Goal: Information Seeking & Learning: Learn about a topic

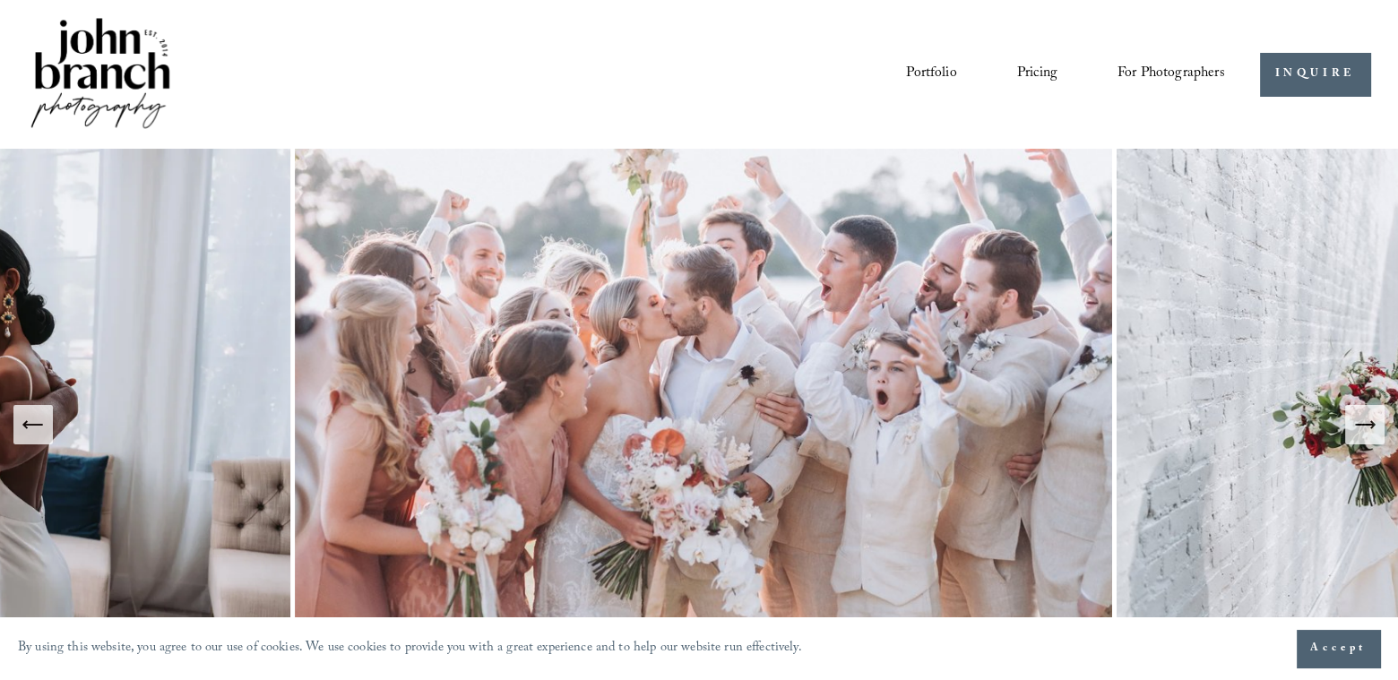
click at [1372, 432] on icon "Next Slide" at bounding box center [1365, 424] width 25 height 25
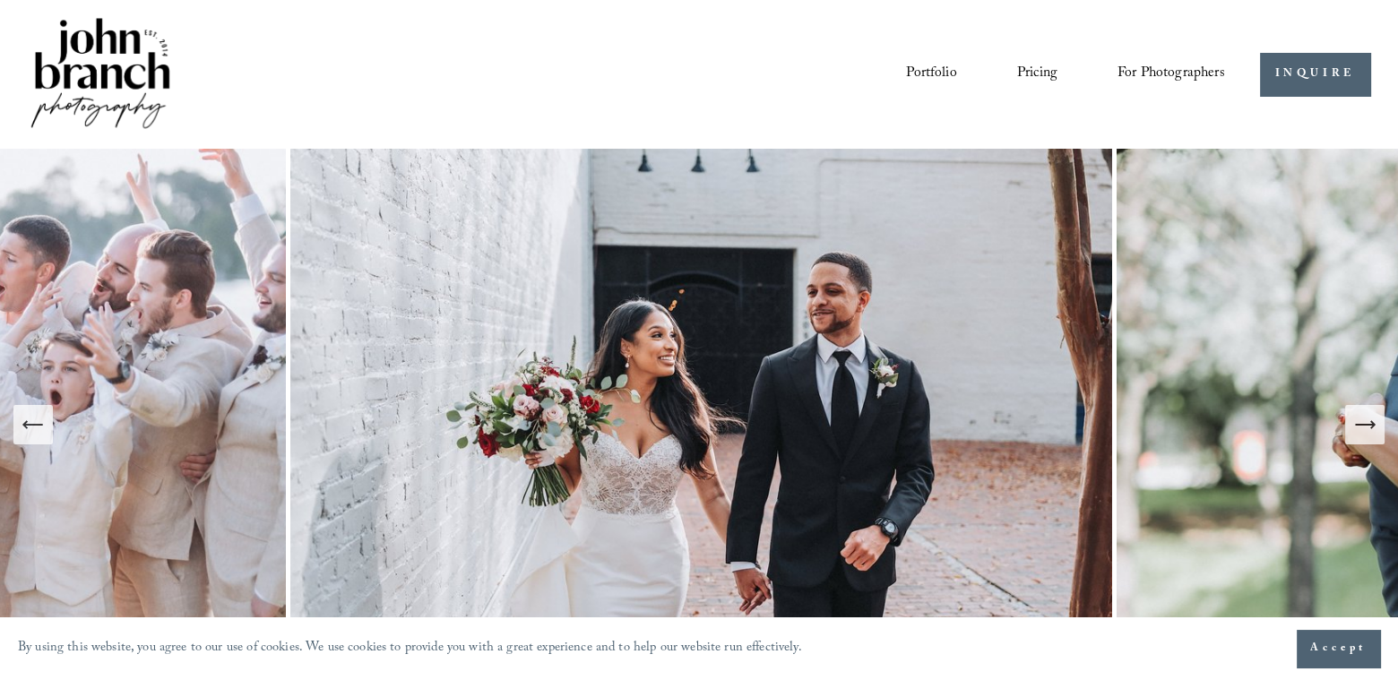
click at [1042, 76] on link "Pricing" at bounding box center [1037, 74] width 40 height 30
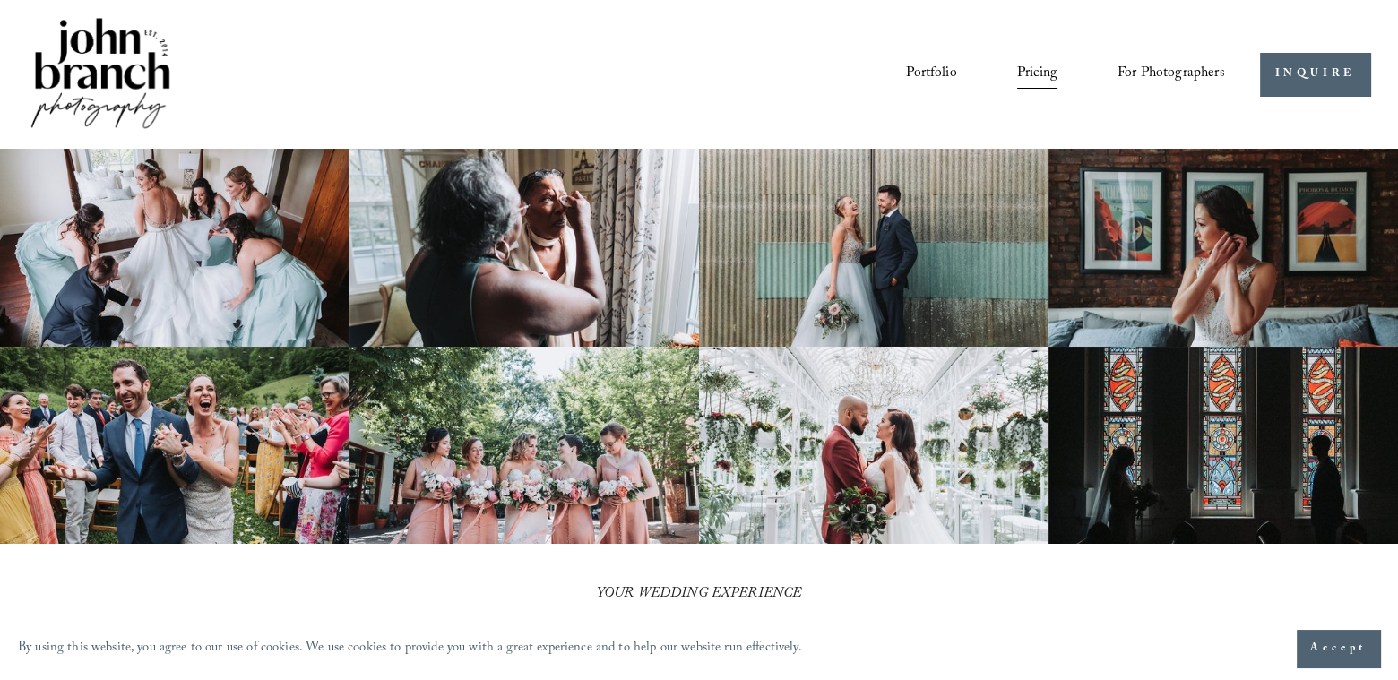
click at [627, 195] on img at bounding box center [525, 247] width 350 height 197
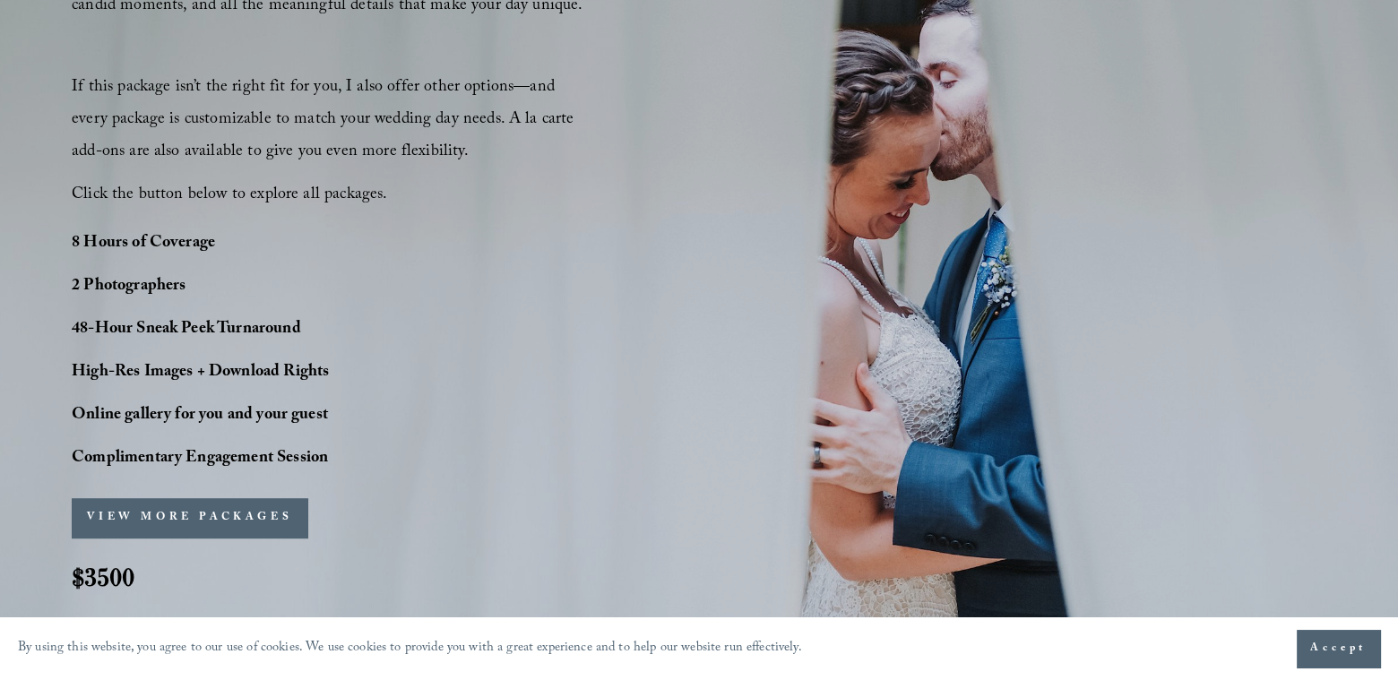
scroll to position [1345, 0]
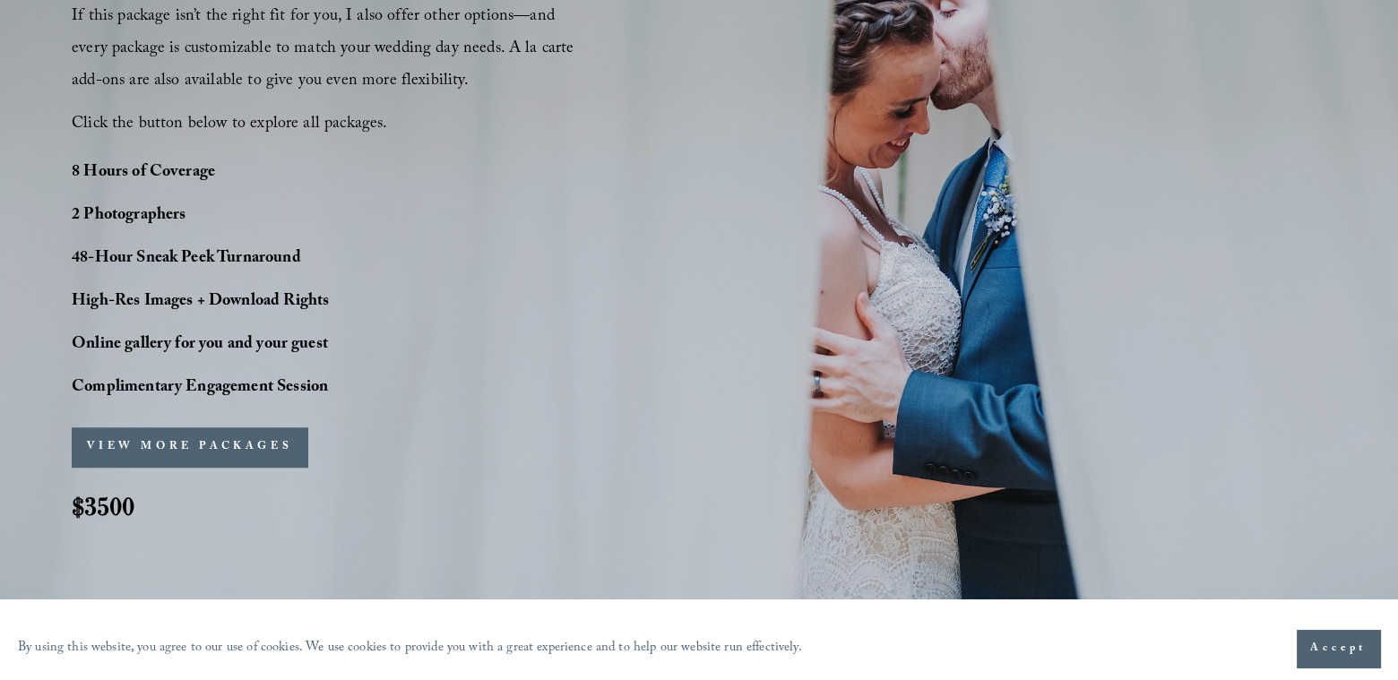
click at [256, 440] on button "VIEW MORE PACKAGES" at bounding box center [190, 447] width 236 height 39
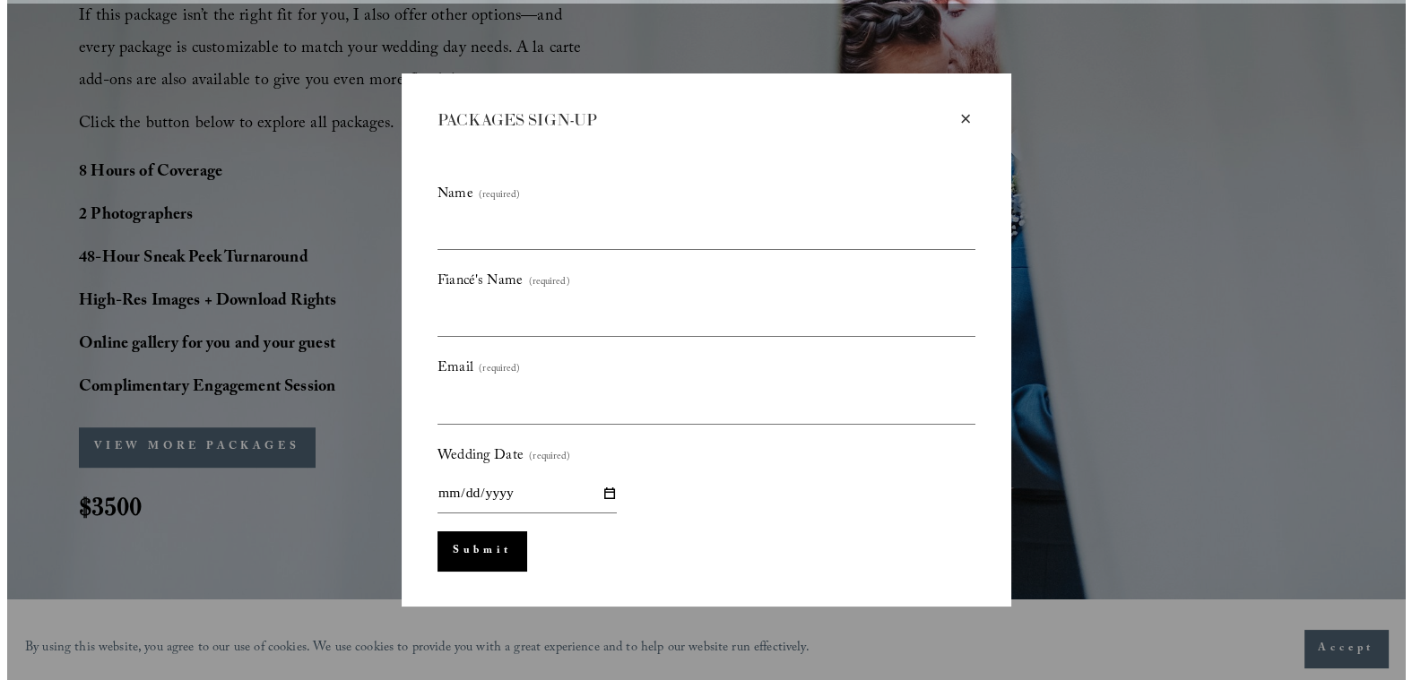
scroll to position [1348, 0]
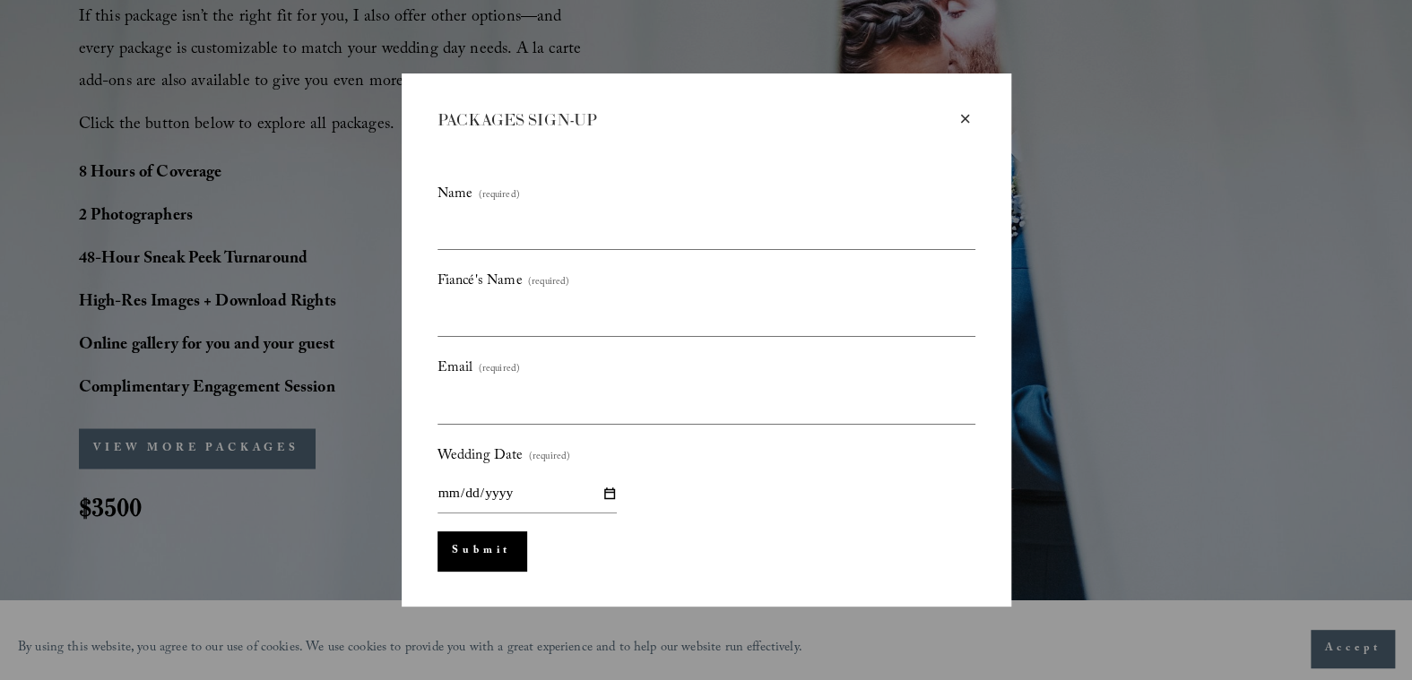
click at [965, 117] on div "×" at bounding box center [966, 119] width 20 height 20
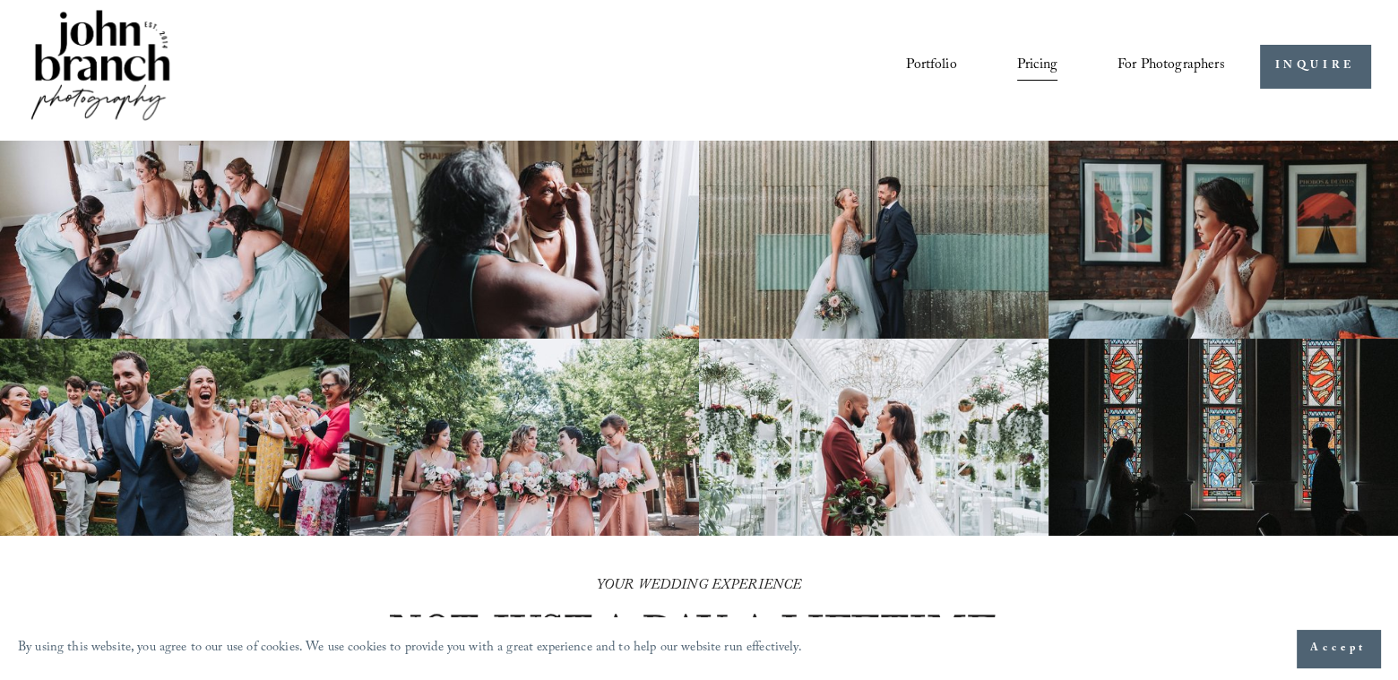
scroll to position [0, 0]
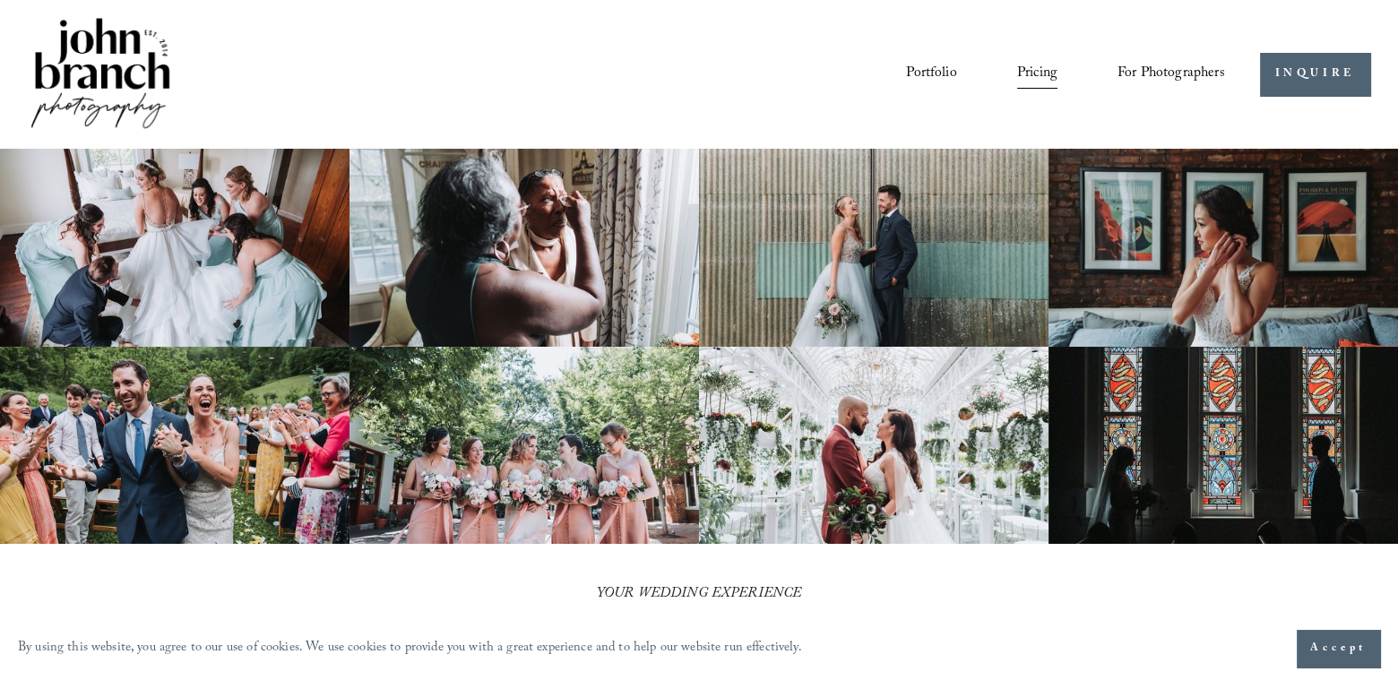
click at [921, 73] on link "Portfolio" at bounding box center [931, 74] width 50 height 30
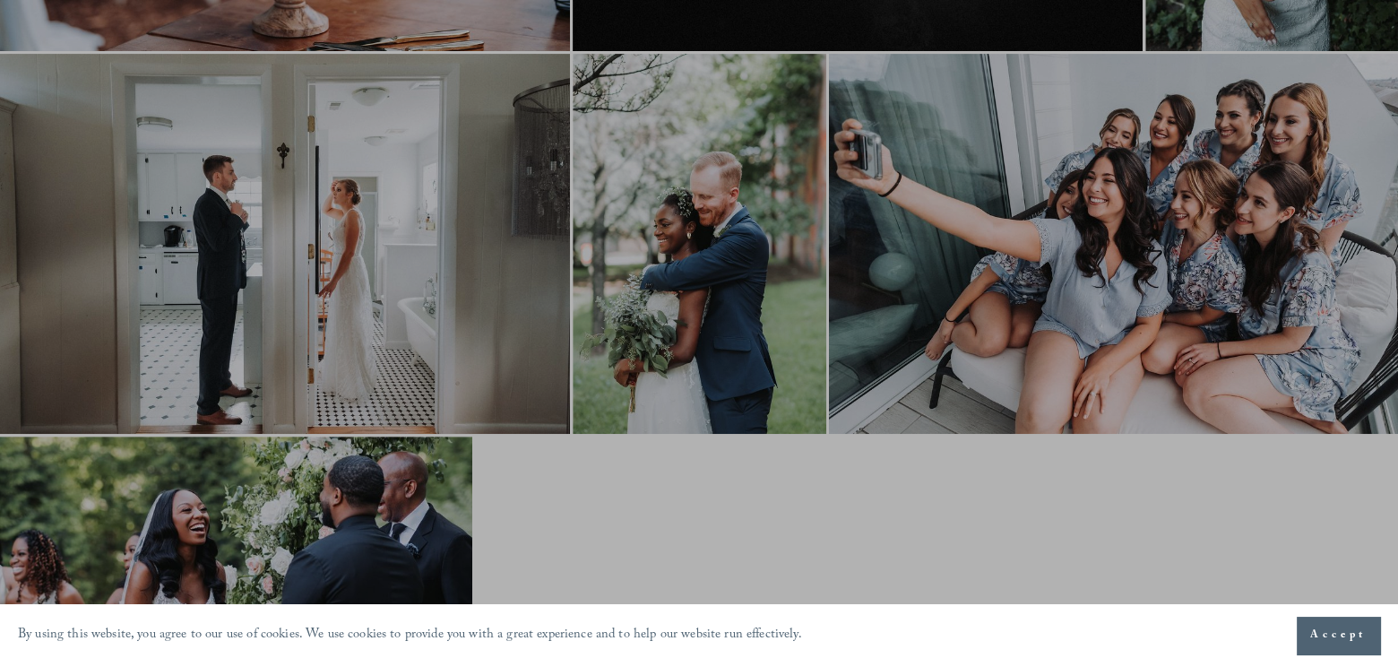
scroll to position [986, 0]
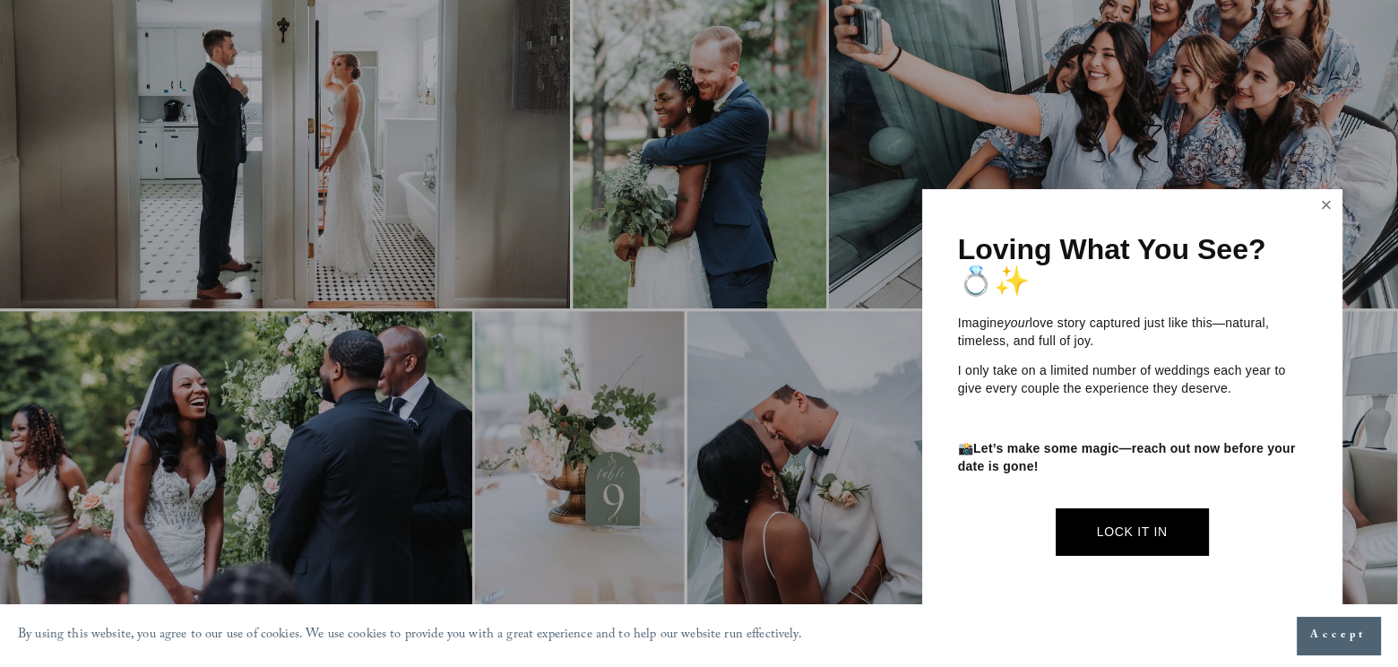
click at [1325, 196] on link "Close" at bounding box center [1326, 206] width 27 height 29
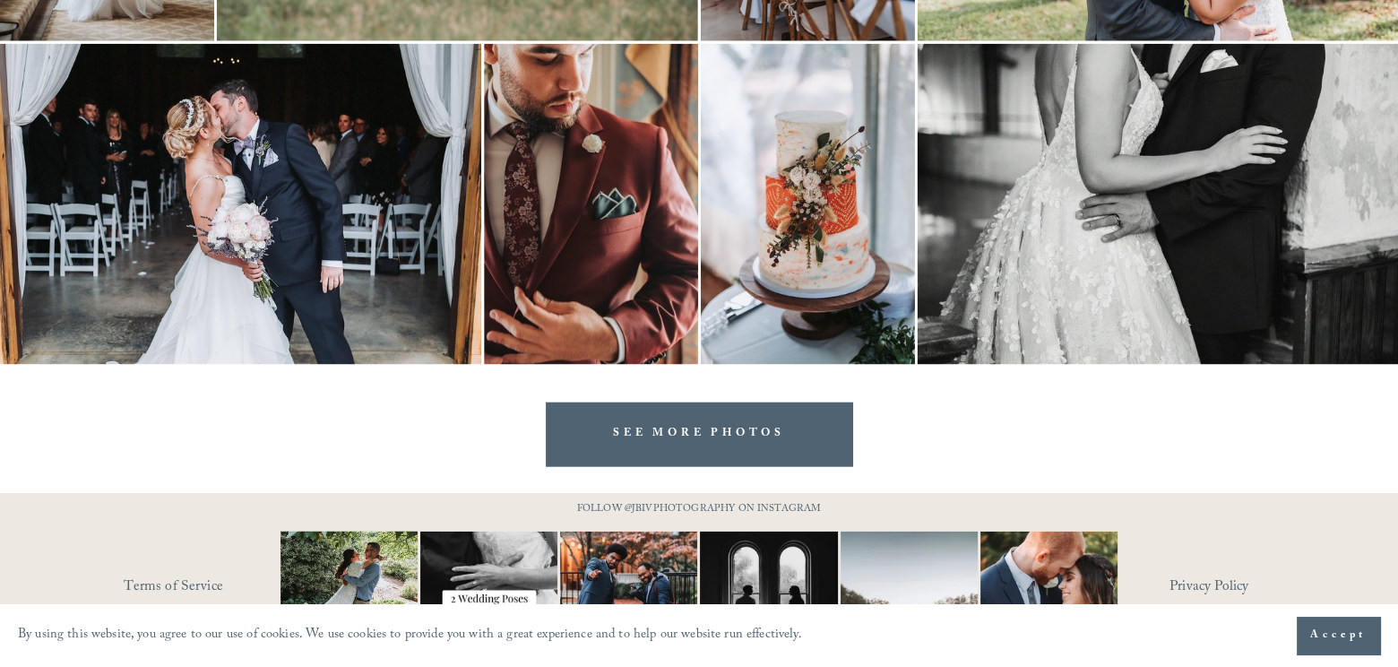
scroll to position [5528, 0]
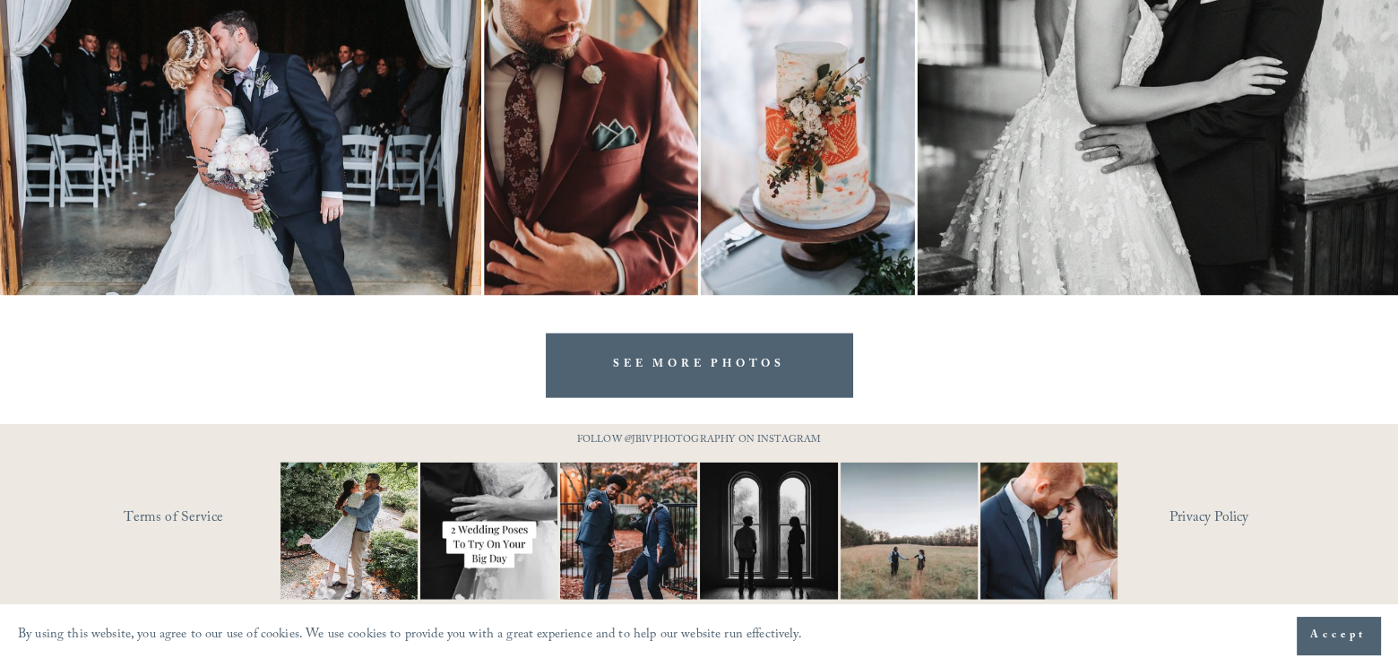
click at [656, 366] on link "SEE MORE PHOTOS" at bounding box center [699, 365] width 307 height 64
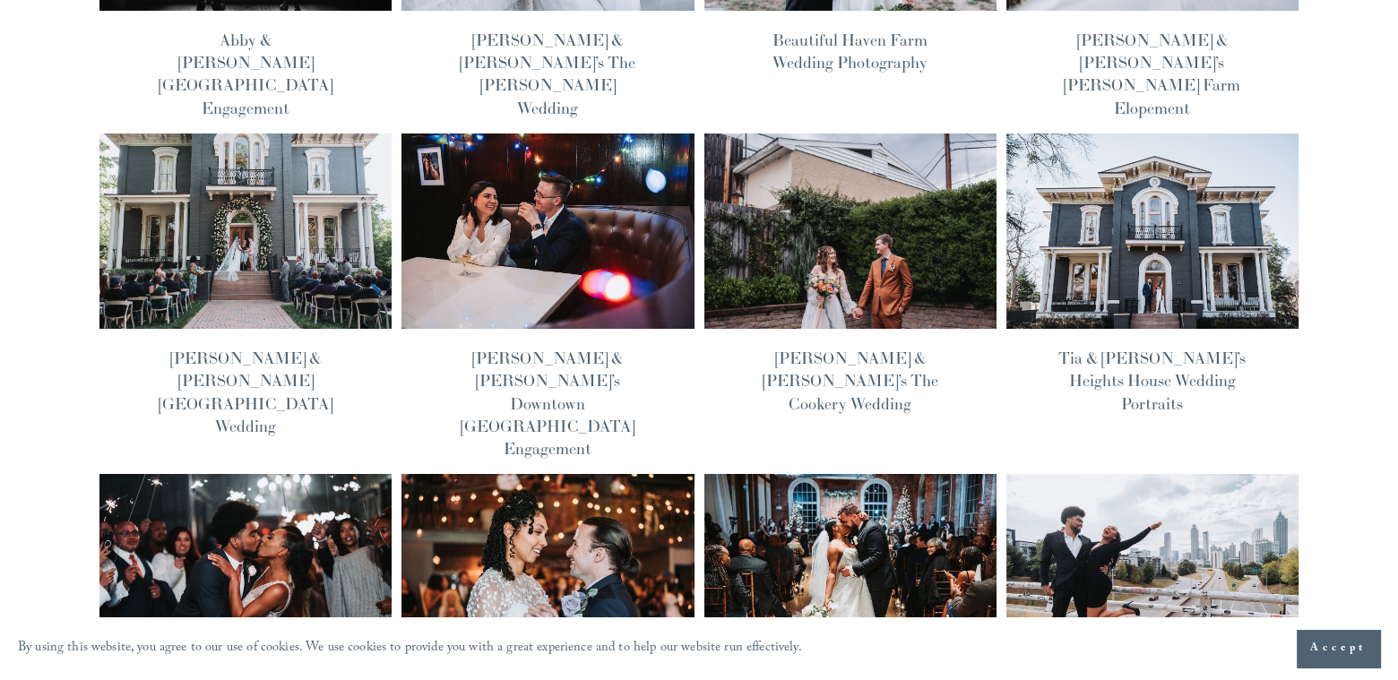
scroll to position [410, 0]
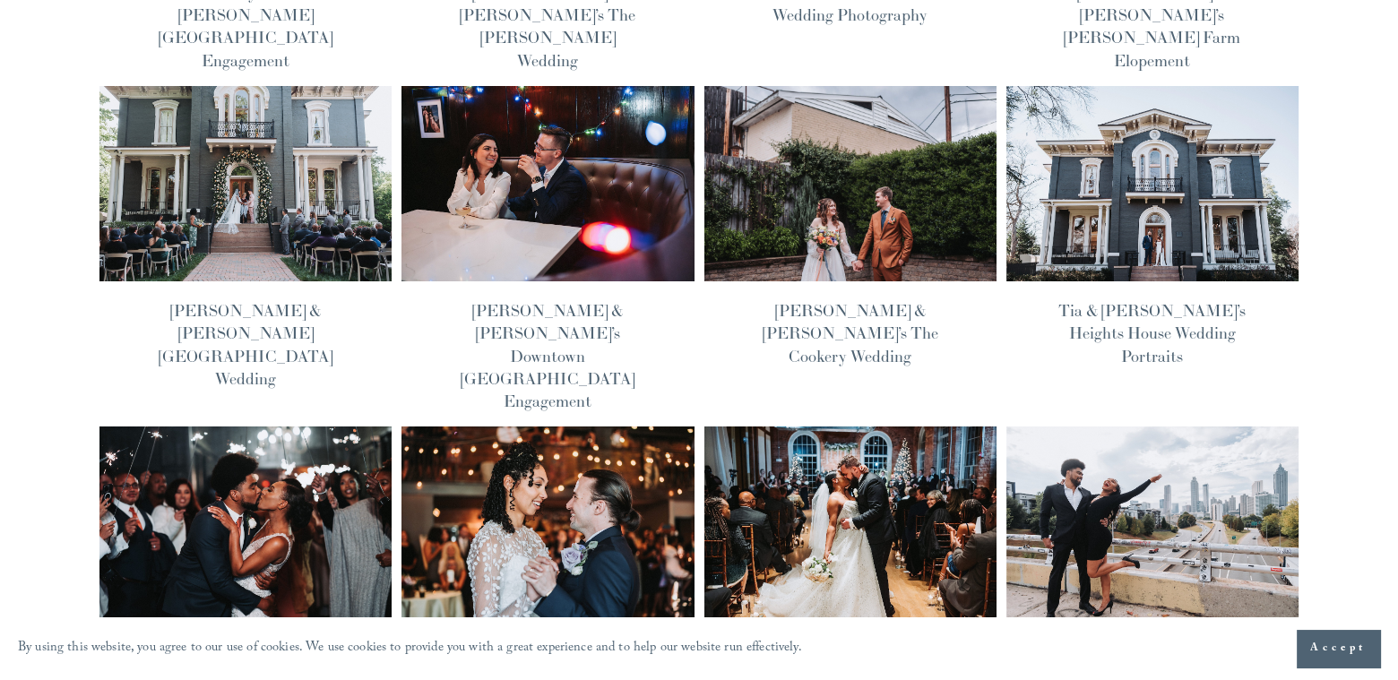
click at [574, 431] on img at bounding box center [548, 525] width 295 height 198
